Goal: Communication & Community: Answer question/provide support

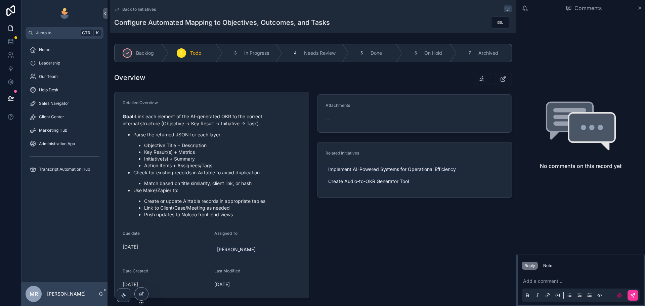
scroll to position [22, 0]
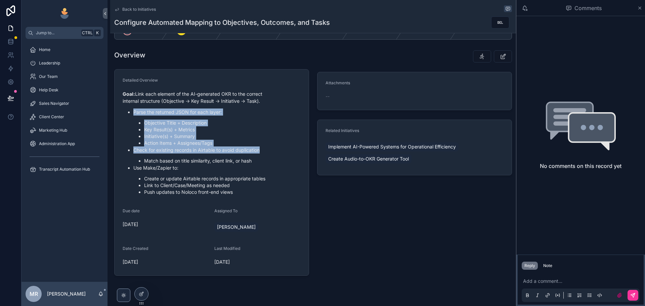
drag, startPoint x: 125, startPoint y: 113, endPoint x: 266, endPoint y: 150, distance: 145.7
click at [266, 150] on ul "Parse the returned JSON for each layer: Objective Title + Description Key Resul…" at bounding box center [212, 151] width 178 height 87
click at [266, 150] on p "Check for existing records in Airtable to avoid duplication" at bounding box center [216, 149] width 167 height 7
drag, startPoint x: 266, startPoint y: 150, endPoint x: 134, endPoint y: 106, distance: 139.4
click at [134, 106] on div "Goal: Link each element of the AI-generated OKR to the correct internal structu…" at bounding box center [212, 142] width 178 height 105
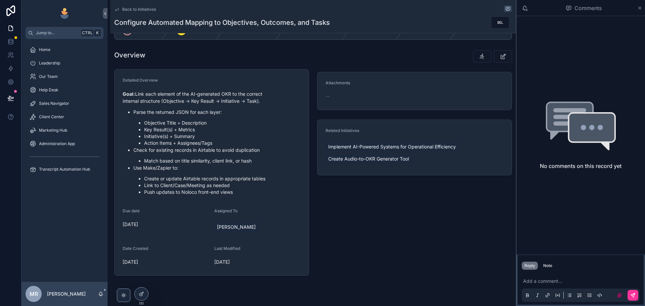
click at [177, 166] on p "Use Make/Zapier to:" at bounding box center [216, 167] width 167 height 7
drag, startPoint x: 223, startPoint y: 193, endPoint x: 134, endPoint y: 179, distance: 89.7
click at [134, 179] on ul "Create or update Airtable records in appropriate tables Link to Client/Case/Mee…" at bounding box center [216, 185] width 167 height 20
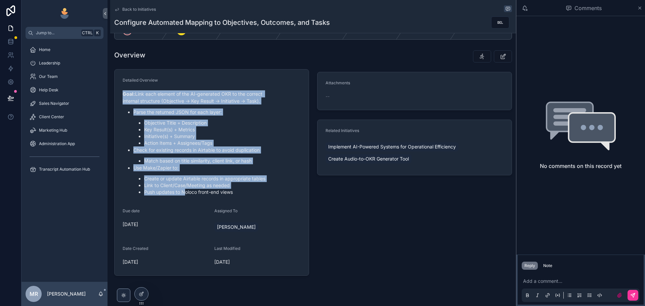
drag, startPoint x: 238, startPoint y: 193, endPoint x: 208, endPoint y: 192, distance: 29.9
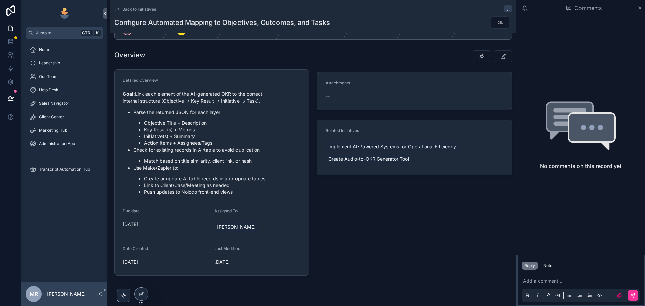
click at [242, 197] on div "Goal: Link each element of the AI-generated OKR to the correct internal structu…" at bounding box center [212, 142] width 178 height 109
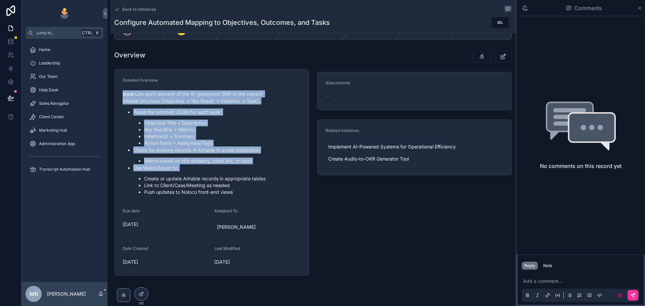
drag, startPoint x: 240, startPoint y: 193, endPoint x: 144, endPoint y: 177, distance: 98.0
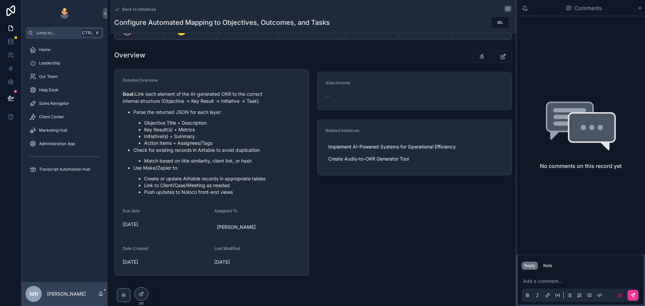
click at [239, 194] on li "Push updates to Noloco front-end views" at bounding box center [222, 192] width 156 height 7
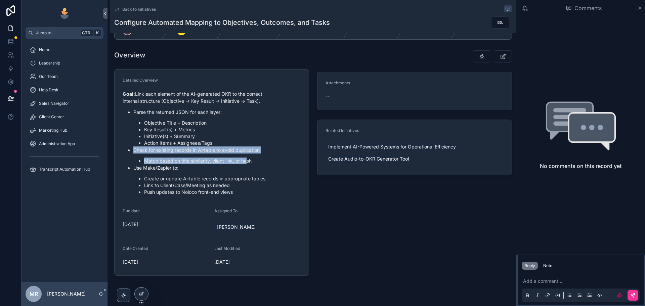
drag, startPoint x: 248, startPoint y: 156, endPoint x: 134, endPoint y: 152, distance: 114.2
click at [134, 152] on li "Check for existing records in Airtable to avoid duplication Match based on titl…" at bounding box center [216, 155] width 167 height 18
click at [199, 156] on li "Check for existing records in Airtable to avoid duplication Match based on titl…" at bounding box center [216, 155] width 167 height 18
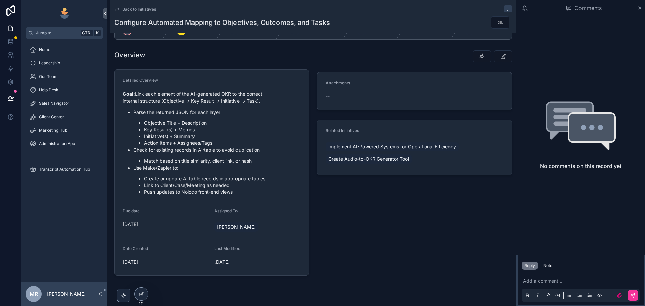
click at [193, 146] on li "Action Items + Assignees/Tags" at bounding box center [222, 143] width 156 height 7
drag, startPoint x: 138, startPoint y: 123, endPoint x: 230, endPoint y: 143, distance: 93.6
click at [230, 143] on ul "Objective Title + Description Key Result(s) + Metrics Initiative(s) + Summary A…" at bounding box center [216, 133] width 167 height 27
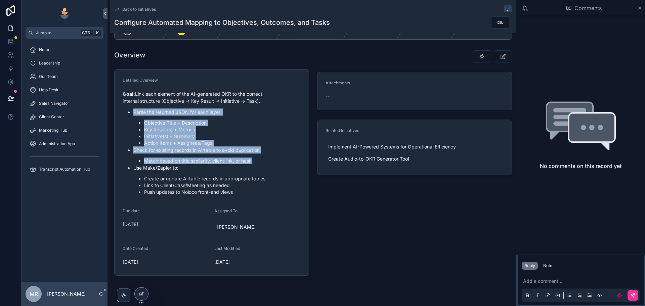
drag, startPoint x: 263, startPoint y: 157, endPoint x: 133, endPoint y: 115, distance: 136.9
click at [133, 115] on ul "Parse the returned JSON for each layer: Objective Title + Description Key Resul…" at bounding box center [212, 151] width 178 height 87
click at [150, 124] on li "Objective Title + Description" at bounding box center [222, 123] width 156 height 7
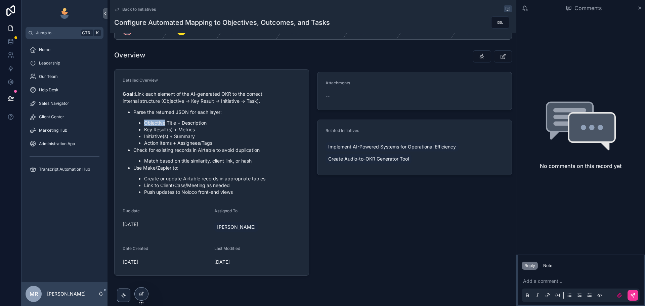
drag, startPoint x: 150, startPoint y: 124, endPoint x: 148, endPoint y: 154, distance: 30.2
click at [150, 124] on li "Objective Title + Description" at bounding box center [222, 123] width 156 height 7
drag, startPoint x: 146, startPoint y: 163, endPoint x: 255, endPoint y: 162, distance: 109.8
click at [255, 162] on li "Match based on title similarity, client link, or hash" at bounding box center [222, 160] width 156 height 7
click at [147, 166] on p "Use Make/Zapier to:" at bounding box center [216, 167] width 167 height 7
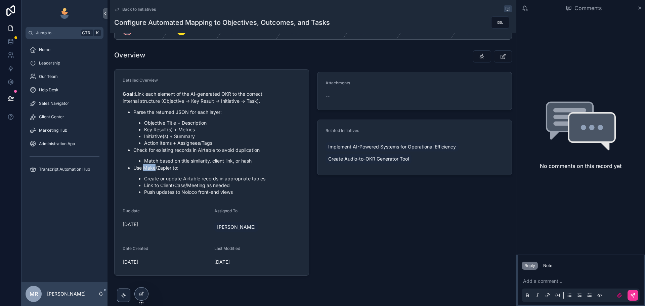
click at [147, 166] on p "Use Make/Zapier to:" at bounding box center [216, 167] width 167 height 7
click at [156, 169] on p "Use Make/Zapier to:" at bounding box center [216, 167] width 167 height 7
click at [149, 179] on li "Create or update Airtable records in appropriate tables" at bounding box center [222, 178] width 156 height 7
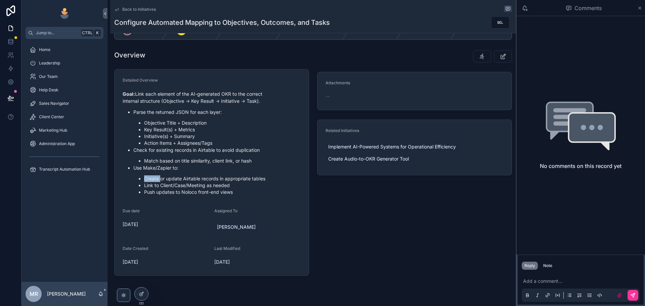
click at [146, 179] on li "Create or update Airtable records in appropriate tables" at bounding box center [222, 178] width 156 height 7
click at [161, 180] on li "Create or update Airtable records in appropriate tables" at bounding box center [222, 178] width 156 height 7
click at [186, 181] on li "Create or update Airtable records in appropriate tables" at bounding box center [222, 178] width 156 height 7
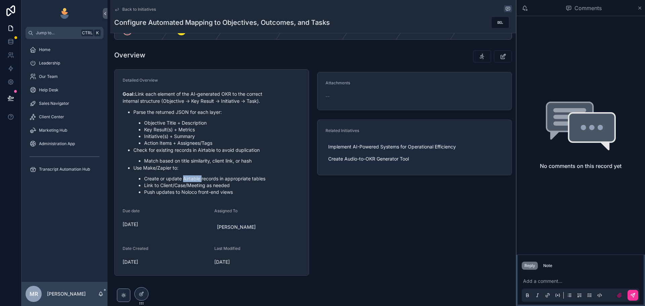
click at [186, 181] on li "Create or update Airtable records in appropriate tables" at bounding box center [222, 178] width 156 height 7
click at [229, 177] on li "Create or update Airtable records in appropriate tables" at bounding box center [222, 178] width 156 height 7
click at [258, 180] on li "Create or update Airtable records in appropriate tables" at bounding box center [222, 178] width 156 height 7
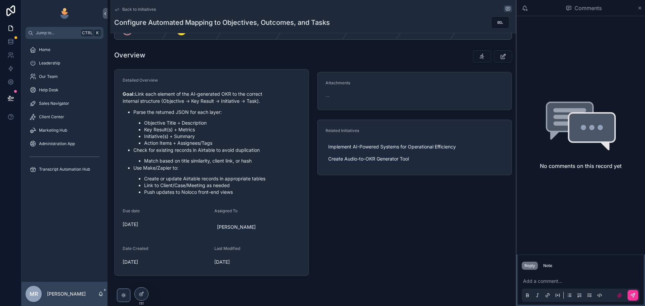
drag, startPoint x: 255, startPoint y: 181, endPoint x: 227, endPoint y: 188, distance: 29.4
click at [243, 185] on ul "Create or update Airtable records in appropriate tables Link to Client/Case/Mee…" at bounding box center [216, 185] width 167 height 20
click at [152, 189] on li "Push updates to Noloco front-end views" at bounding box center [222, 192] width 156 height 7
drag, startPoint x: 145, startPoint y: 185, endPoint x: 206, endPoint y: 186, distance: 60.8
click at [206, 186] on li "Link to Client/Case/Meeting as needed" at bounding box center [222, 185] width 156 height 7
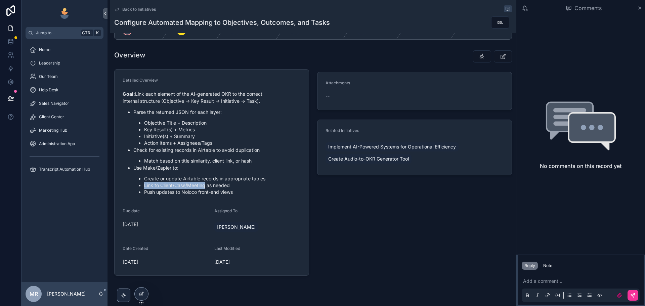
click at [193, 188] on li "Link to Client/Case/Meeting as needed" at bounding box center [222, 185] width 156 height 7
drag, startPoint x: 154, startPoint y: 127, endPoint x: 149, endPoint y: 126, distance: 5.4
click at [154, 127] on li "Key Result(s) + Metrics" at bounding box center [222, 129] width 156 height 7
drag, startPoint x: 145, startPoint y: 123, endPoint x: 205, endPoint y: 129, distance: 60.7
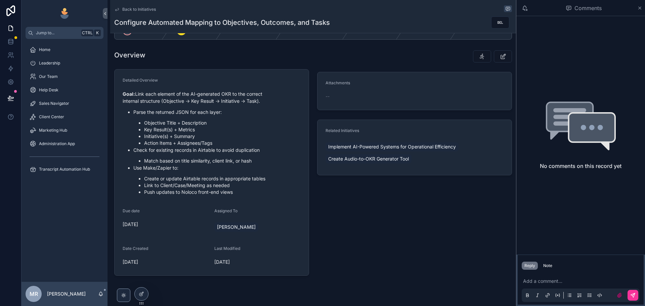
click at [158, 124] on li "Objective Title + Description" at bounding box center [222, 123] width 156 height 7
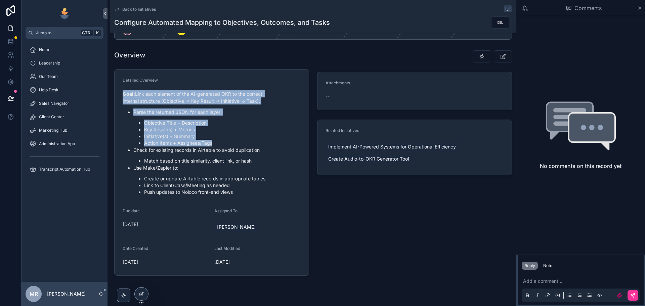
drag, startPoint x: 134, startPoint y: 111, endPoint x: 217, endPoint y: 143, distance: 88.8
click at [217, 143] on li "Action Items + Assignees/Tags" at bounding box center [222, 143] width 156 height 7
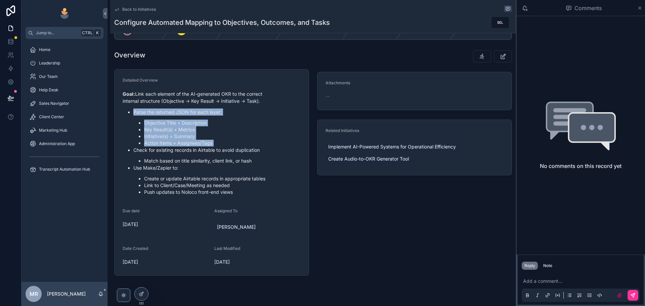
drag, startPoint x: 217, startPoint y: 143, endPoint x: 120, endPoint y: 114, distance: 101.8
click at [120, 114] on form "Detailed Overview Goal: Link each element of the AI-generated OKR to the correc…" at bounding box center [211, 172] width 194 height 206
click at [218, 145] on li "Action Items + Assignees/Tags" at bounding box center [222, 143] width 156 height 7
drag, startPoint x: 213, startPoint y: 144, endPoint x: 222, endPoint y: 145, distance: 8.8
click at [222, 145] on li "Action Items + Assignees/Tags" at bounding box center [222, 143] width 156 height 7
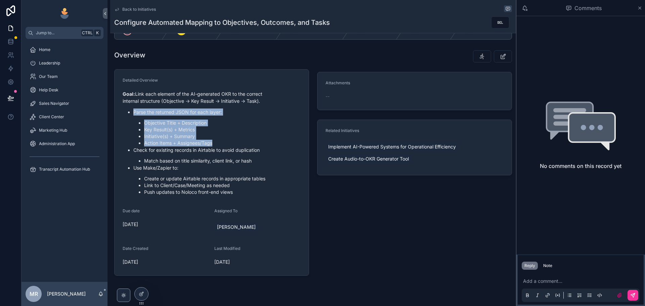
drag, startPoint x: 219, startPoint y: 145, endPoint x: 132, endPoint y: 111, distance: 93.0
click at [132, 111] on ul "Parse the returned JSON for each layer: Objective Title + Description Key Resul…" at bounding box center [212, 151] width 178 height 87
click at [208, 144] on li "Action Items + Assignees/Tags" at bounding box center [222, 143] width 156 height 7
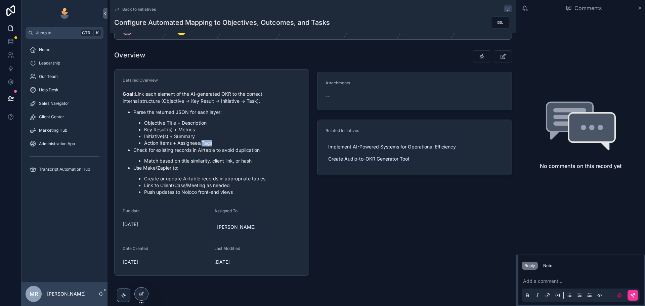
click at [208, 145] on li "Action Items + Assignees/Tags" at bounding box center [222, 143] width 156 height 7
click at [207, 142] on li "Action Items + Assignees/Tags" at bounding box center [222, 143] width 156 height 7
click at [205, 143] on li "Action Items + Assignees/Tags" at bounding box center [222, 143] width 156 height 7
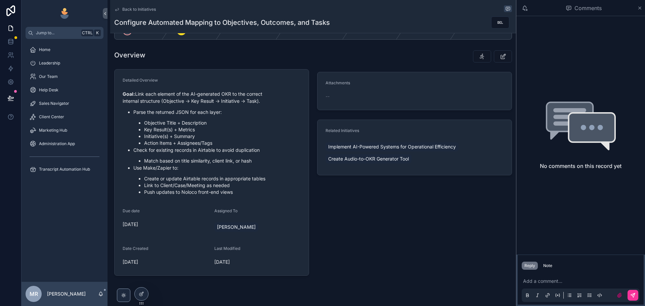
click at [232, 148] on p "Check for existing records in Airtable to avoid duplication" at bounding box center [216, 149] width 167 height 7
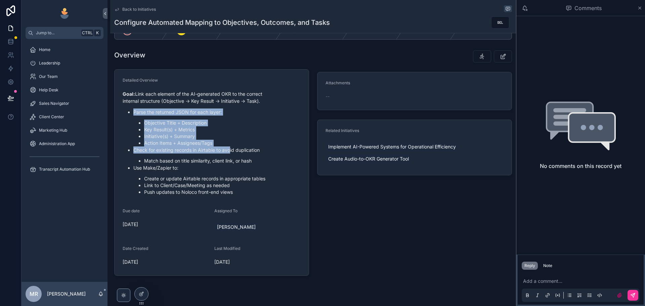
drag, startPoint x: 231, startPoint y: 148, endPoint x: 134, endPoint y: 112, distance: 103.1
click at [134, 112] on ul "Parse the returned JSON for each layer: Objective Title + Description Key Resul…" at bounding box center [212, 151] width 178 height 87
click at [215, 128] on li "Key Result(s) + Metrics" at bounding box center [222, 129] width 156 height 7
drag, startPoint x: 215, startPoint y: 141, endPoint x: 134, endPoint y: 111, distance: 85.9
click at [134, 111] on li "Parse the returned JSON for each layer: Objective Title + Description Key Resul…" at bounding box center [216, 127] width 167 height 38
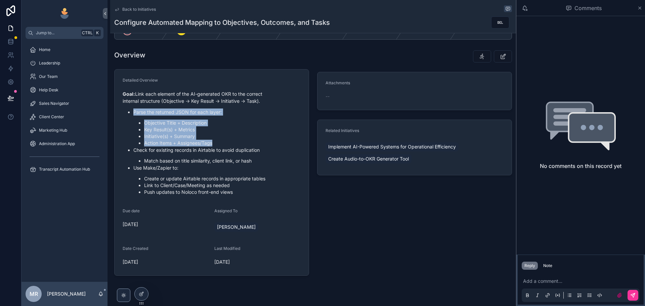
click at [216, 132] on li "Key Result(s) + Metrics" at bounding box center [222, 129] width 156 height 7
drag, startPoint x: 217, startPoint y: 142, endPoint x: 127, endPoint y: 112, distance: 93.9
click at [127, 112] on ul "Parse the returned JSON for each layer: Objective Title + Description Key Resul…" at bounding box center [212, 151] width 178 height 87
click at [178, 134] on li "Initiative(s) + Summary" at bounding box center [222, 136] width 156 height 7
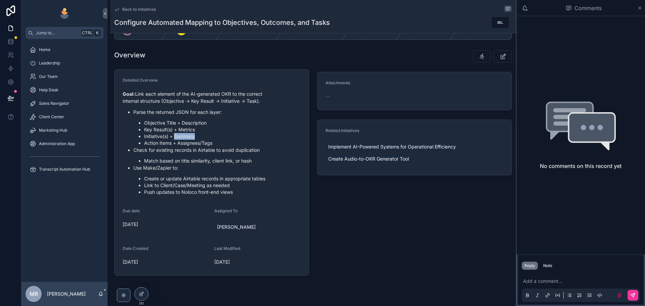
click at [178, 134] on li "Initiative(s) + Summary" at bounding box center [222, 136] width 156 height 7
click at [188, 130] on li "Key Result(s) + Metrics" at bounding box center [222, 129] width 156 height 7
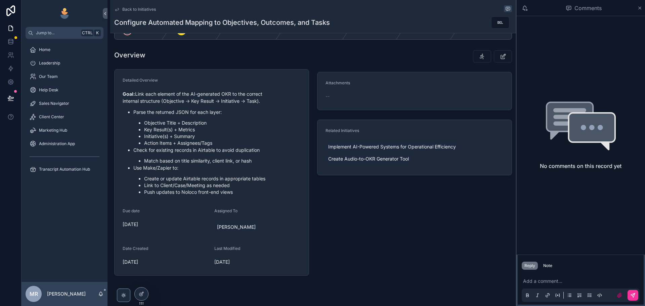
click at [197, 125] on li "Objective Title + Description" at bounding box center [222, 123] width 156 height 7
click at [162, 121] on li "Objective Title + Description" at bounding box center [222, 123] width 156 height 7
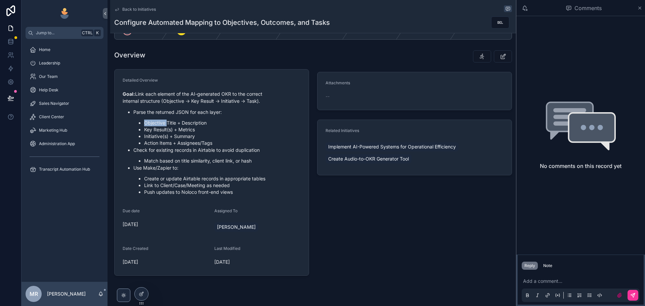
click at [168, 122] on li "Objective Title + Description" at bounding box center [222, 123] width 156 height 7
click at [190, 123] on li "Objective Title + Description" at bounding box center [222, 123] width 156 height 7
click at [205, 112] on p "Parse the returned JSON for each layer:" at bounding box center [216, 111] width 167 height 7
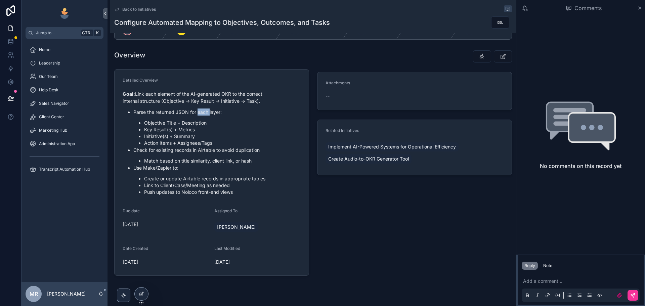
click at [205, 112] on p "Parse the returned JSON for each layer:" at bounding box center [216, 111] width 167 height 7
click at [218, 113] on p "Parse the returned JSON for each layer:" at bounding box center [216, 111] width 167 height 7
click at [204, 109] on p "Parse the returned JSON for each layer:" at bounding box center [216, 111] width 167 height 7
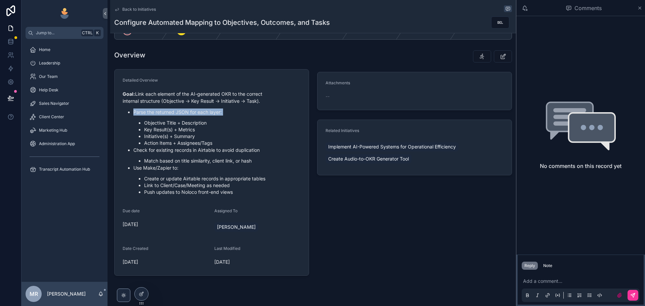
click at [204, 109] on p "Parse the returned JSON for each layer:" at bounding box center [216, 111] width 167 height 7
click at [191, 113] on p "Parse the returned JSON for each layer:" at bounding box center [216, 111] width 167 height 7
click at [184, 111] on p "Parse the returned JSON for each layer:" at bounding box center [216, 111] width 167 height 7
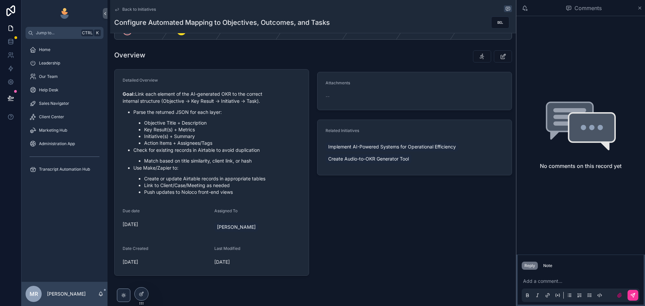
click at [155, 114] on p "Parse the returned JSON for each layer:" at bounding box center [216, 111] width 167 height 7
click at [150, 113] on p "Parse the returned JSON for each layer:" at bounding box center [216, 111] width 167 height 7
click at [135, 114] on p "Parse the returned JSON for each layer:" at bounding box center [216, 111] width 167 height 7
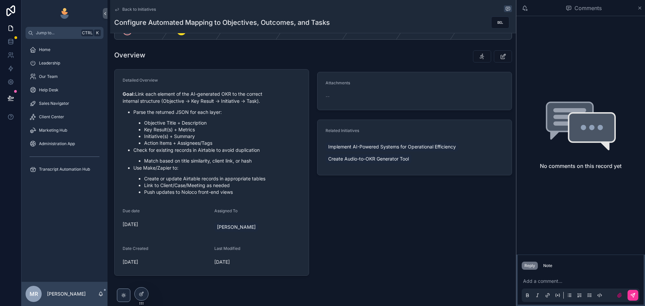
click at [139, 149] on p "Check for existing records in Airtable to avoid duplication" at bounding box center [216, 149] width 167 height 7
click at [144, 160] on li "Match based on title similarity, client link, or hash" at bounding box center [222, 160] width 156 height 7
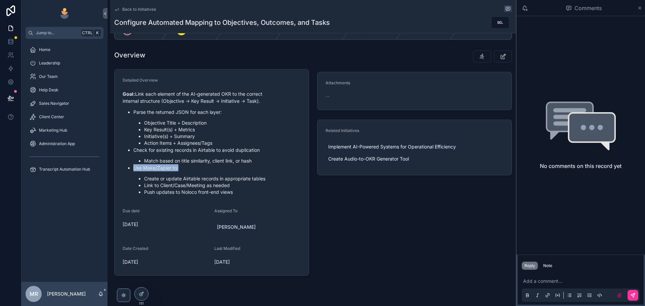
drag, startPoint x: 135, startPoint y: 168, endPoint x: 179, endPoint y: 171, distance: 44.7
click at [179, 171] on p "Use Make/Zapier to:" at bounding box center [216, 167] width 167 height 7
drag, startPoint x: 145, startPoint y: 178, endPoint x: 268, endPoint y: 178, distance: 123.2
click at [268, 178] on li "Create or update Airtable records in appropriate tables" at bounding box center [222, 178] width 156 height 7
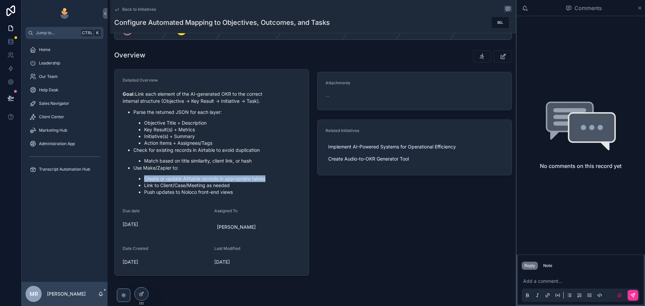
click at [268, 178] on li "Create or update Airtable records in appropriate tables" at bounding box center [222, 178] width 156 height 7
drag, startPoint x: 236, startPoint y: 184, endPoint x: 142, endPoint y: 184, distance: 94.3
click at [142, 184] on ul "Create or update Airtable records in appropriate tables Link to Client/Case/Mee…" at bounding box center [216, 185] width 167 height 20
drag, startPoint x: 241, startPoint y: 192, endPoint x: 139, endPoint y: 190, distance: 101.7
click at [144, 190] on li "Push updates to Noloco front-end views" at bounding box center [222, 192] width 156 height 7
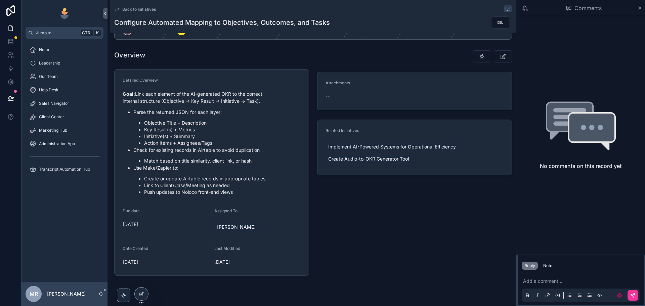
click at [236, 183] on li "Link to Client/Case/Meeting as needed" at bounding box center [222, 185] width 156 height 7
drag, startPoint x: 236, startPoint y: 183, endPoint x: 142, endPoint y: 184, distance: 94.3
click at [142, 184] on ul "Create or update Airtable records in appropriate tables Link to Client/Case/Mee…" at bounding box center [216, 185] width 167 height 20
click at [269, 177] on li "Create or update Airtable records in appropriate tables" at bounding box center [222, 178] width 156 height 7
drag, startPoint x: 269, startPoint y: 177, endPoint x: 226, endPoint y: 168, distance: 43.1
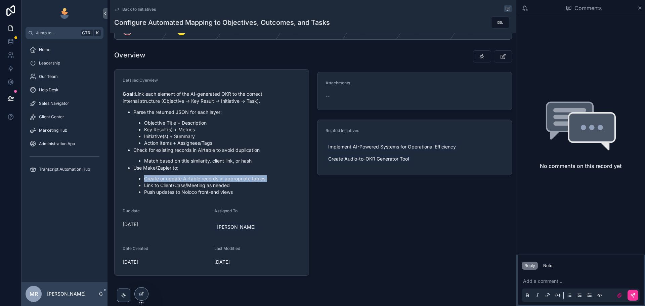
click at [138, 176] on ul "Create or update Airtable records in appropriate tables Link to Client/Case/Mee…" at bounding box center [216, 185] width 167 height 20
click at [253, 165] on p "Use Make/Zapier to:" at bounding box center [216, 167] width 167 height 7
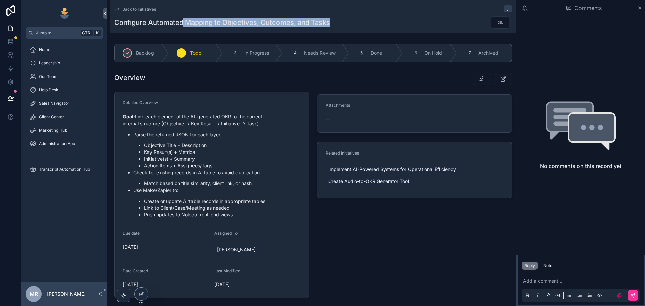
drag, startPoint x: 183, startPoint y: 22, endPoint x: 337, endPoint y: 19, distance: 154.4
click at [337, 19] on div "Configure Automated Mapping to Objectives, Outcomes, and Tasks" at bounding box center [312, 22] width 397 height 13
click at [357, 21] on div "Configure Automated Mapping to Objectives, Outcomes, and Tasks" at bounding box center [312, 22] width 397 height 13
drag, startPoint x: 138, startPoint y: 117, endPoint x: 267, endPoint y: 124, distance: 129.1
click at [267, 124] on p "Goal: Link each element of the AI-generated OKR to the correct internal structu…" at bounding box center [212, 120] width 178 height 14
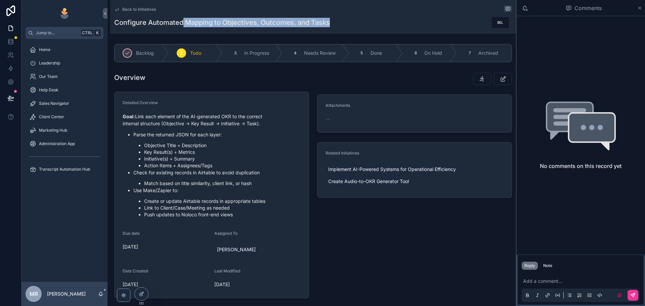
click at [267, 124] on p "Goal: Link each element of the AI-generated OKR to the correct internal structu…" at bounding box center [212, 120] width 178 height 14
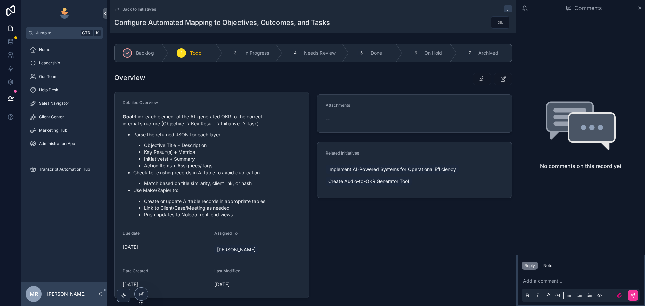
drag, startPoint x: 267, startPoint y: 124, endPoint x: 192, endPoint y: 117, distance: 75.2
click at [192, 117] on p "Goal: Link each element of the AI-generated OKR to the correct internal structu…" at bounding box center [212, 120] width 178 height 14
click at [267, 110] on div "Detailed Overview Goal: Link each element of the AI-generated OKR to the correc…" at bounding box center [212, 160] width 178 height 120
click at [227, 116] on p "Goal: Link each element of the AI-generated OKR to the correct internal structu…" at bounding box center [212, 120] width 178 height 14
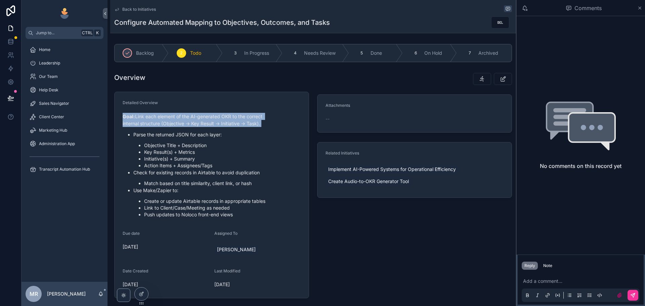
click at [227, 116] on p "Goal: Link each element of the AI-generated OKR to the correct internal structu…" at bounding box center [212, 120] width 178 height 14
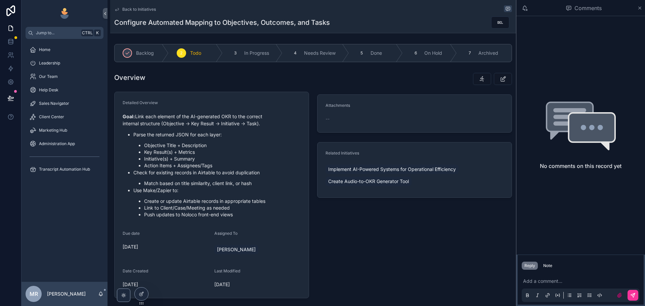
click at [227, 136] on p "Parse the returned JSON for each layer:" at bounding box center [216, 134] width 167 height 7
drag, startPoint x: 227, startPoint y: 136, endPoint x: 217, endPoint y: 123, distance: 16.3
click at [229, 136] on p "Parse the returned JSON for each layer:" at bounding box center [216, 134] width 167 height 7
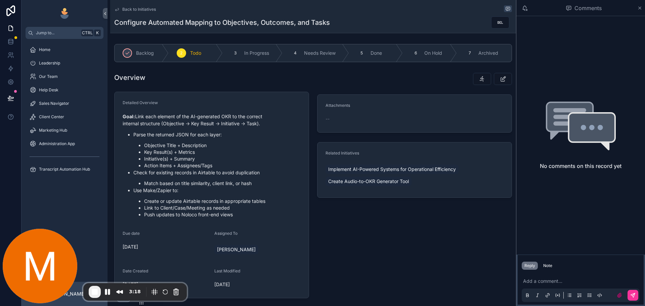
click at [279, 147] on li "Objective Title + Description" at bounding box center [222, 145] width 156 height 7
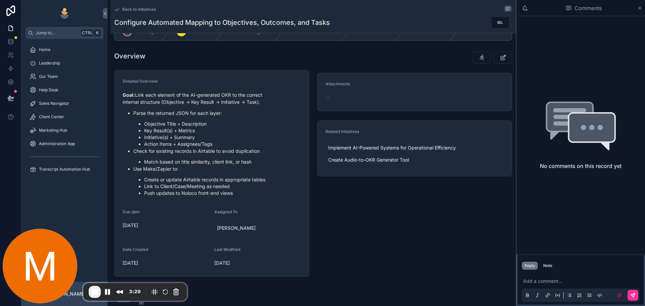
scroll to position [22, 0]
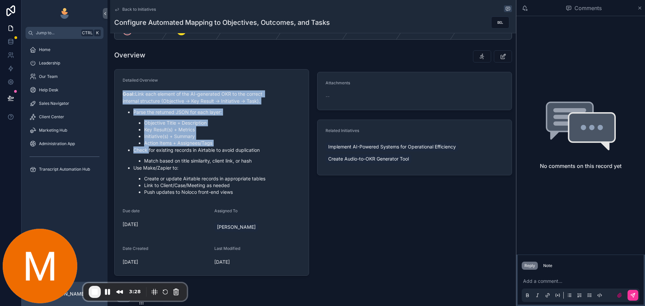
drag, startPoint x: 237, startPoint y: 193, endPoint x: 149, endPoint y: 155, distance: 95.6
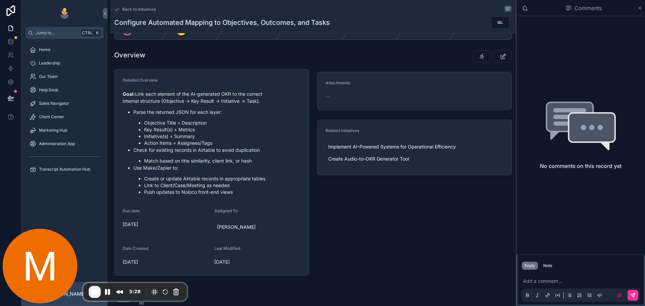
click at [249, 150] on p "Check for existing records in Airtable to avoid duplication" at bounding box center [216, 149] width 167 height 7
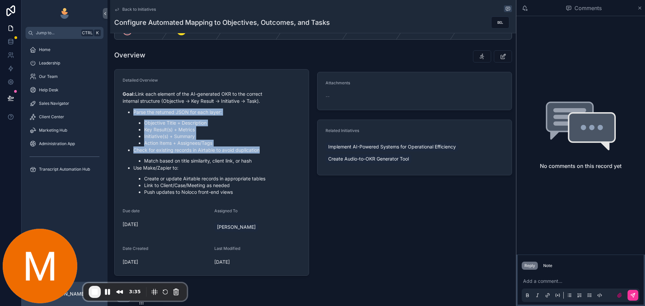
drag, startPoint x: 133, startPoint y: 112, endPoint x: 267, endPoint y: 148, distance: 139.1
click at [267, 148] on ul "Parse the returned JSON for each layer: Objective Title + Description Key Resul…" at bounding box center [212, 151] width 178 height 87
click at [267, 149] on p "Check for existing records in Airtable to avoid duplication" at bounding box center [216, 149] width 167 height 7
drag, startPoint x: 265, startPoint y: 150, endPoint x: 133, endPoint y: 112, distance: 137.1
click at [133, 112] on ul "Parse the returned JSON for each layer: Objective Title + Description Key Resul…" at bounding box center [212, 151] width 178 height 87
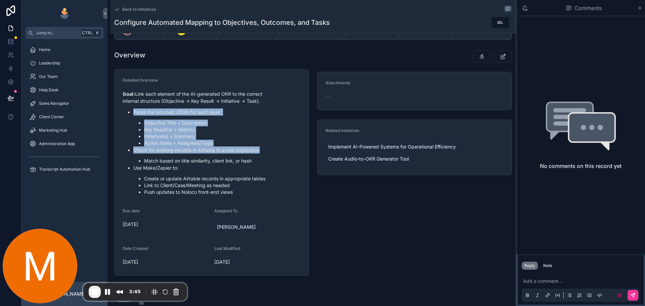
click at [239, 137] on li "Initiative(s) + Summary" at bounding box center [222, 136] width 156 height 7
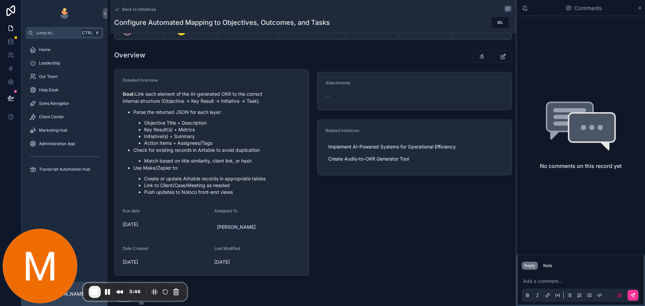
scroll to position [38, 0]
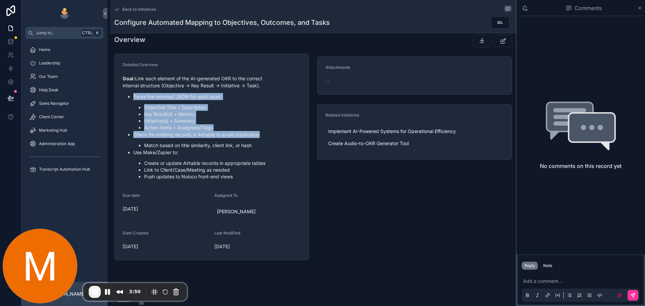
drag, startPoint x: 261, startPoint y: 135, endPoint x: 135, endPoint y: 97, distance: 132.3
click at [135, 97] on ul "Parse the returned JSON for each layer: Objective Title + Description Key Resul…" at bounding box center [212, 136] width 178 height 87
click at [230, 122] on li "Initiative(s) + Summary" at bounding box center [222, 120] width 156 height 7
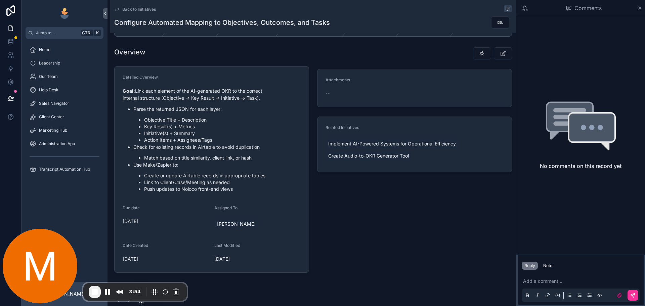
scroll to position [15, 0]
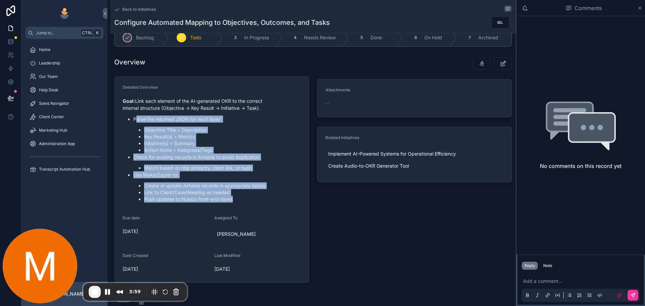
drag, startPoint x: 240, startPoint y: 200, endPoint x: 135, endPoint y: 122, distance: 130.2
click at [135, 122] on ul "Parse the returned JSON for each layer: Objective Title + Description Key Resul…" at bounding box center [212, 158] width 178 height 87
click at [234, 158] on p "Check for existing records in Airtable to avoid duplication" at bounding box center [216, 156] width 167 height 7
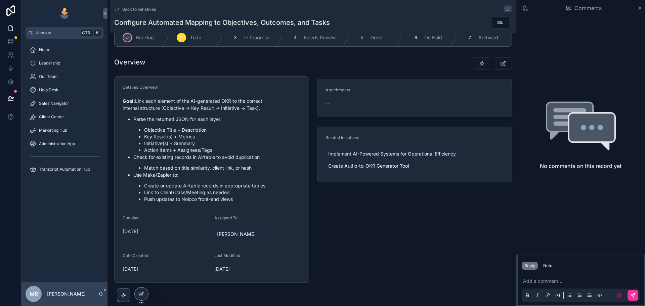
click at [544, 281] on p "scrollable content" at bounding box center [582, 281] width 118 height 7
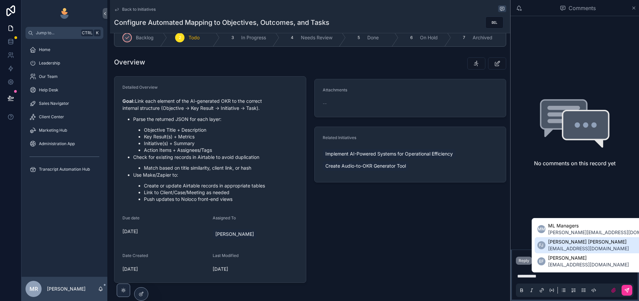
click at [569, 242] on span "[PERSON_NAME] [PERSON_NAME]" at bounding box center [589, 241] width 81 height 7
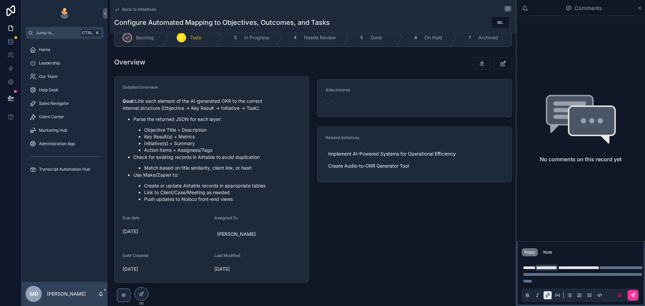
click at [592, 265] on span "**********" at bounding box center [578, 267] width 41 height 5
click at [549, 264] on p "**********" at bounding box center [582, 274] width 118 height 20
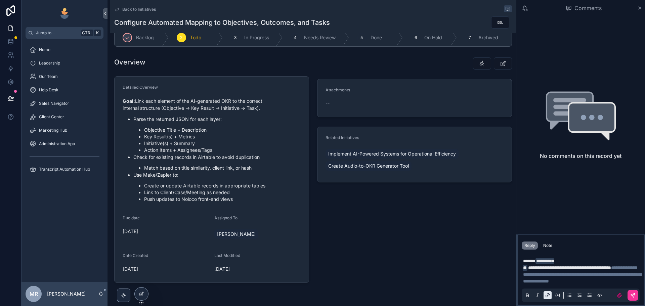
click at [566, 284] on p "**********" at bounding box center [582, 270] width 118 height 27
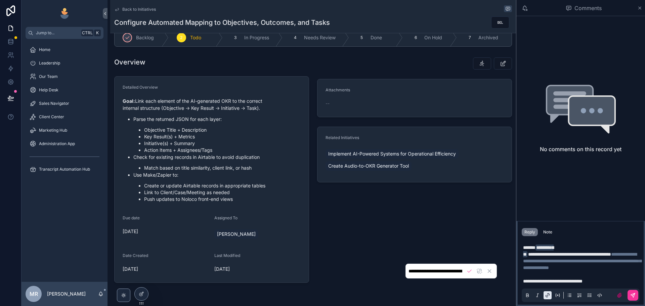
scroll to position [0, 192]
drag, startPoint x: 611, startPoint y: 281, endPoint x: 611, endPoint y: 268, distance: 13.1
click at [524, 244] on p "**********" at bounding box center [582, 264] width 118 height 40
click at [613, 281] on p "**********" at bounding box center [582, 264] width 118 height 40
drag, startPoint x: 565, startPoint y: 268, endPoint x: 527, endPoint y: 238, distance: 49.0
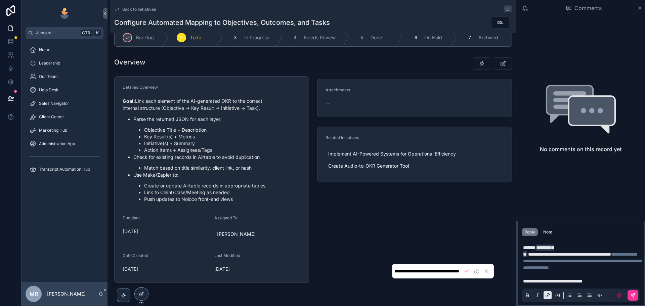
click at [523, 244] on p "**********" at bounding box center [582, 264] width 118 height 40
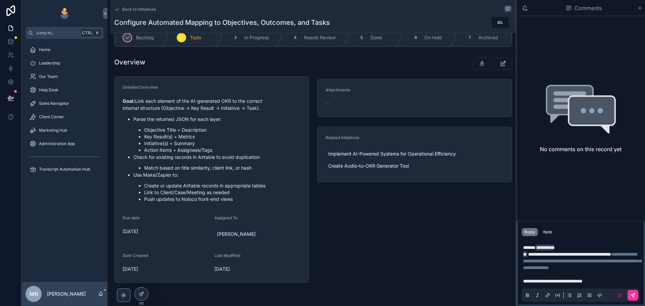
click at [610, 274] on p "**********" at bounding box center [582, 264] width 118 height 40
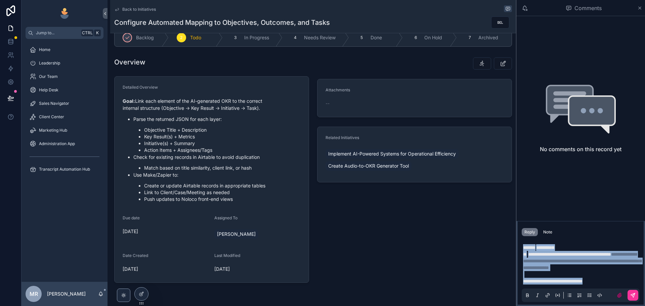
copy p "**********"
click at [582, 280] on span "**********" at bounding box center [552, 281] width 59 height 5
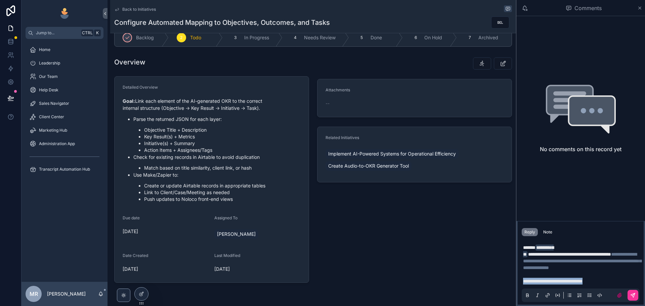
drag, startPoint x: 584, startPoint y: 282, endPoint x: 510, endPoint y: 283, distance: 74.5
click at [510, 283] on div "Jump to... Ctrl K Home Leadership Our Team Help Desk Sales Navigator Client Cen…" at bounding box center [332, 153] width 623 height 306
click at [523, 282] on span "**********" at bounding box center [550, 281] width 54 height 5
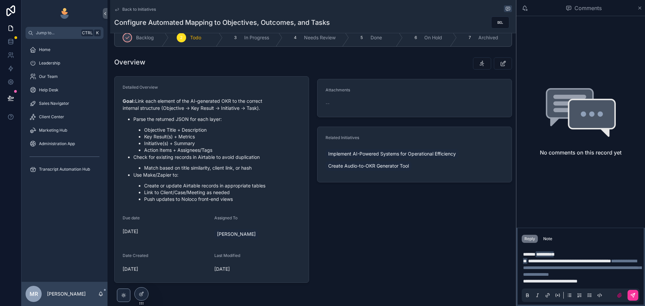
click at [607, 281] on p "**********" at bounding box center [582, 268] width 118 height 34
click at [634, 296] on icon "scrollable content" at bounding box center [632, 294] width 5 height 5
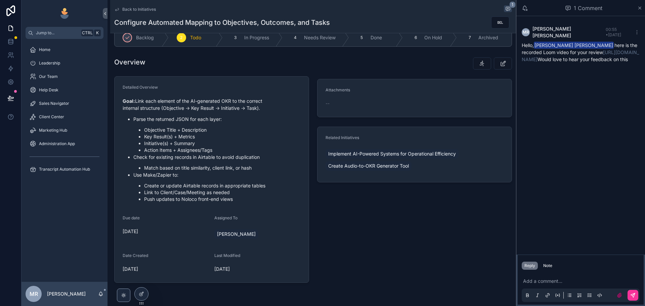
click at [601, 178] on div "MR [PERSON_NAME] 00:55 • [DATE] Hello, [PERSON_NAME] [PERSON_NAME] here is the …" at bounding box center [580, 135] width 129 height 238
drag, startPoint x: 150, startPoint y: 20, endPoint x: 255, endPoint y: 25, distance: 105.8
click at [255, 25] on h1 "Configure Automated Mapping to Objectives, Outcomes, and Tasks" at bounding box center [222, 22] width 216 height 9
copy h1 "Automated Mapping to Objectives"
